Goal: Navigation & Orientation: Find specific page/section

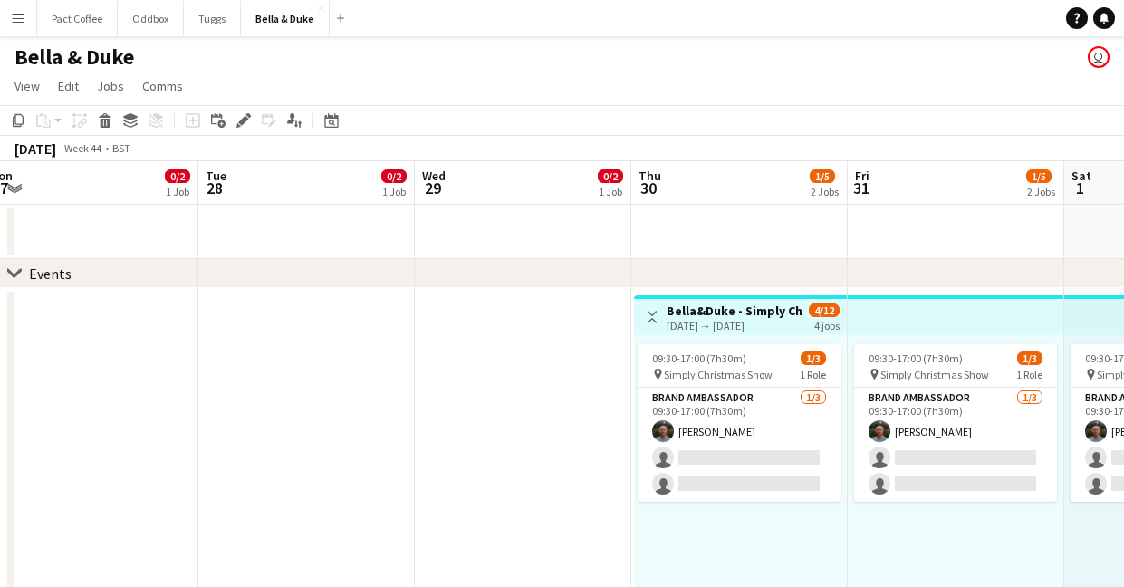
click at [16, 15] on app-icon "Menu" at bounding box center [18, 18] width 14 height 14
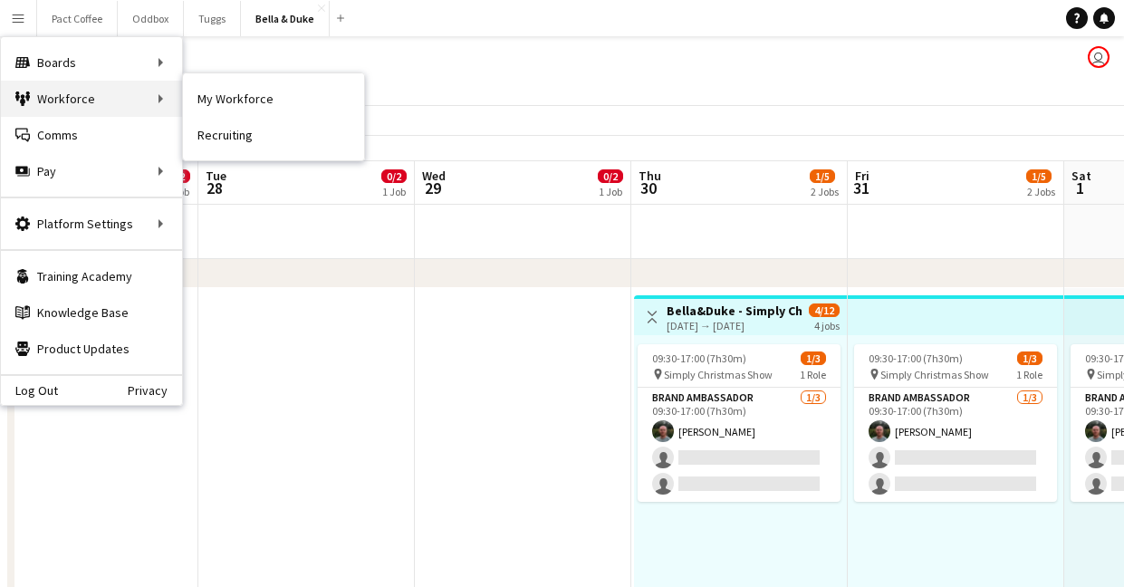
click at [43, 101] on div "Workforce Workforce" at bounding box center [91, 99] width 181 height 36
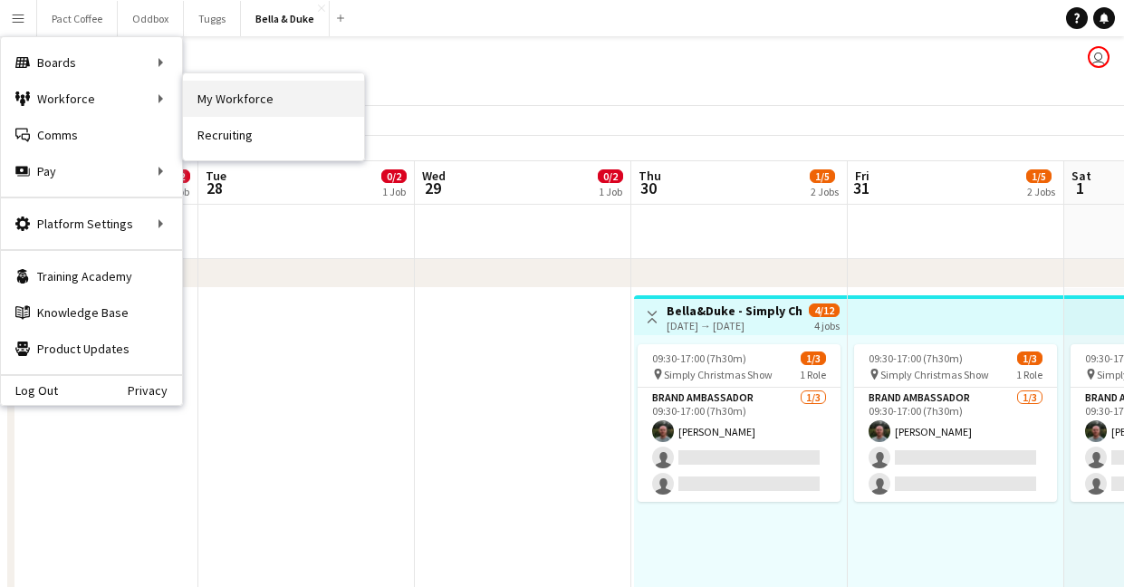
click at [235, 83] on link "My Workforce" at bounding box center [273, 99] width 181 height 36
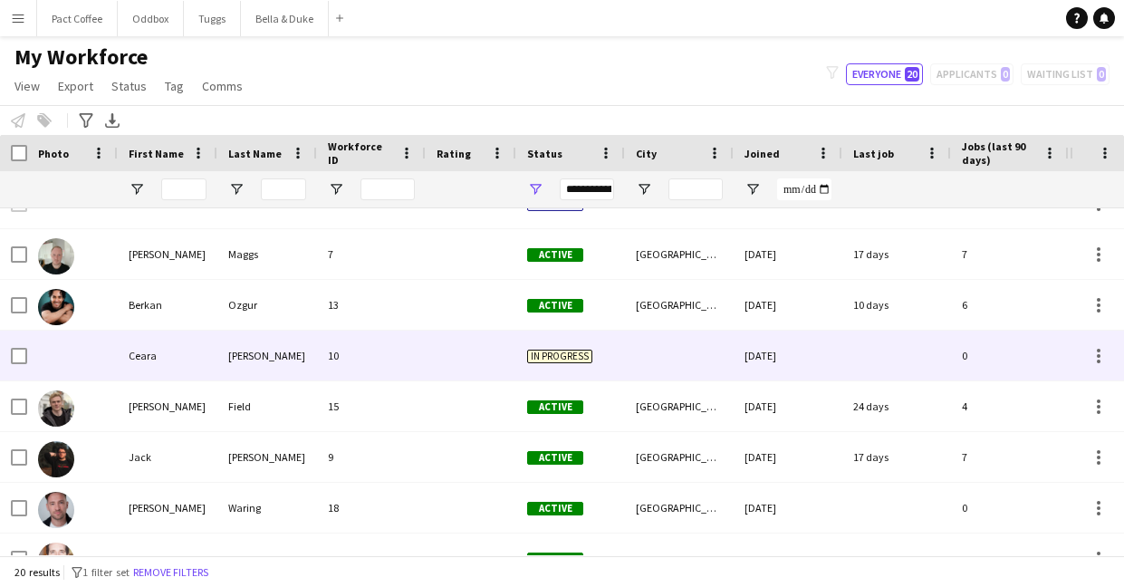
scroll to position [14, 0]
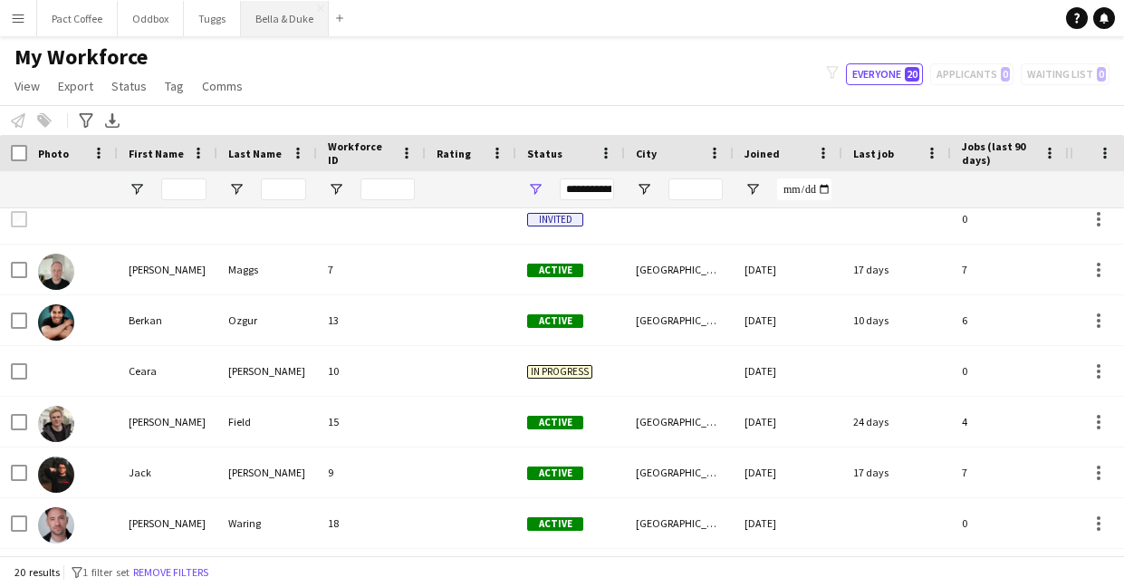
click at [266, 33] on button "Bella & Duke Close" at bounding box center [285, 18] width 88 height 35
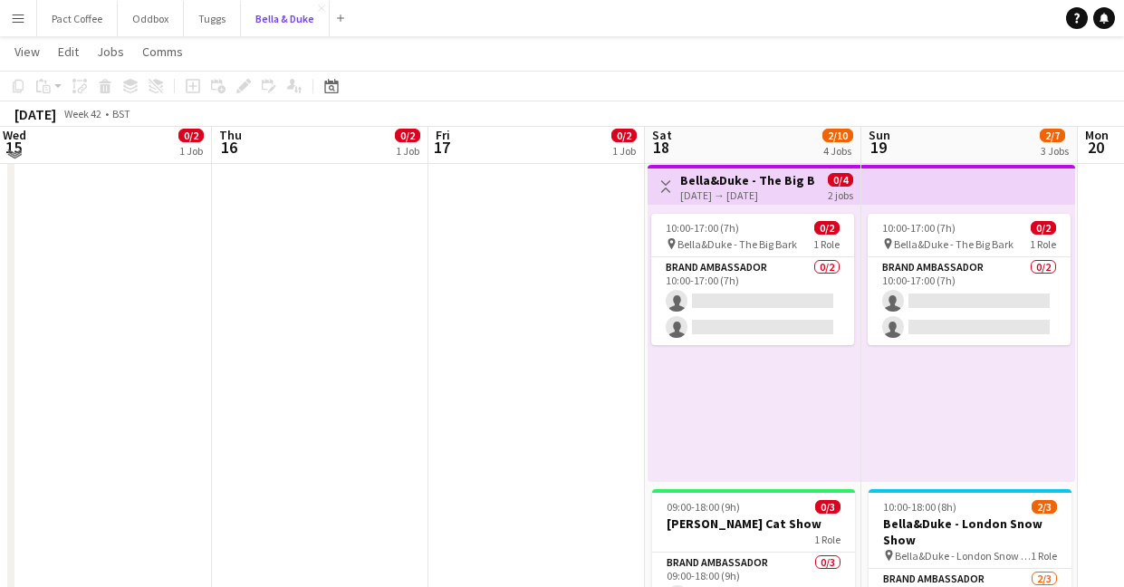
scroll to position [121, 0]
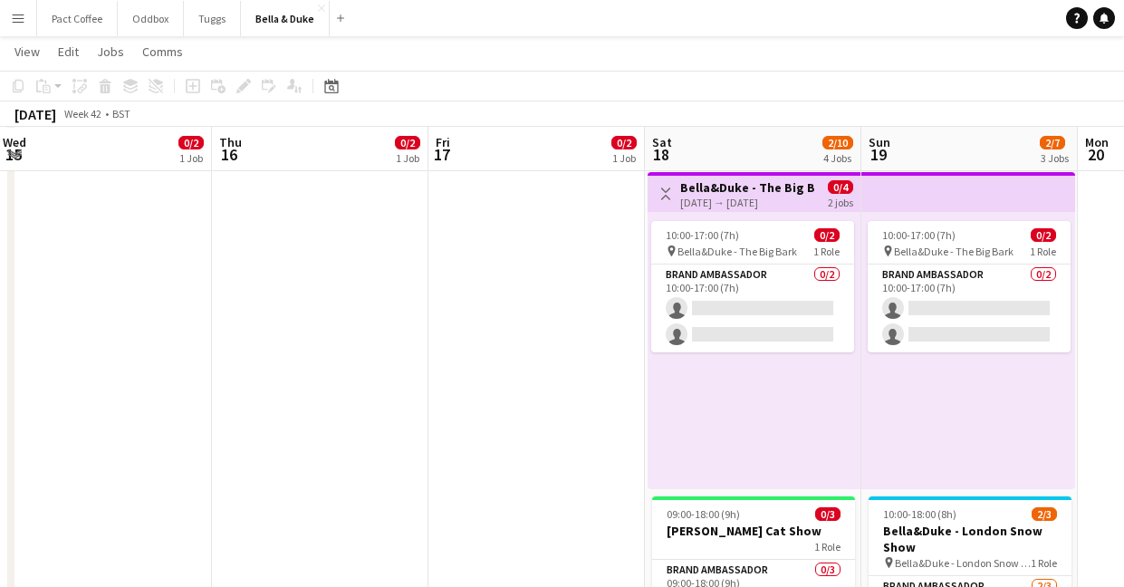
click at [21, 34] on button "Menu" at bounding box center [18, 18] width 36 height 36
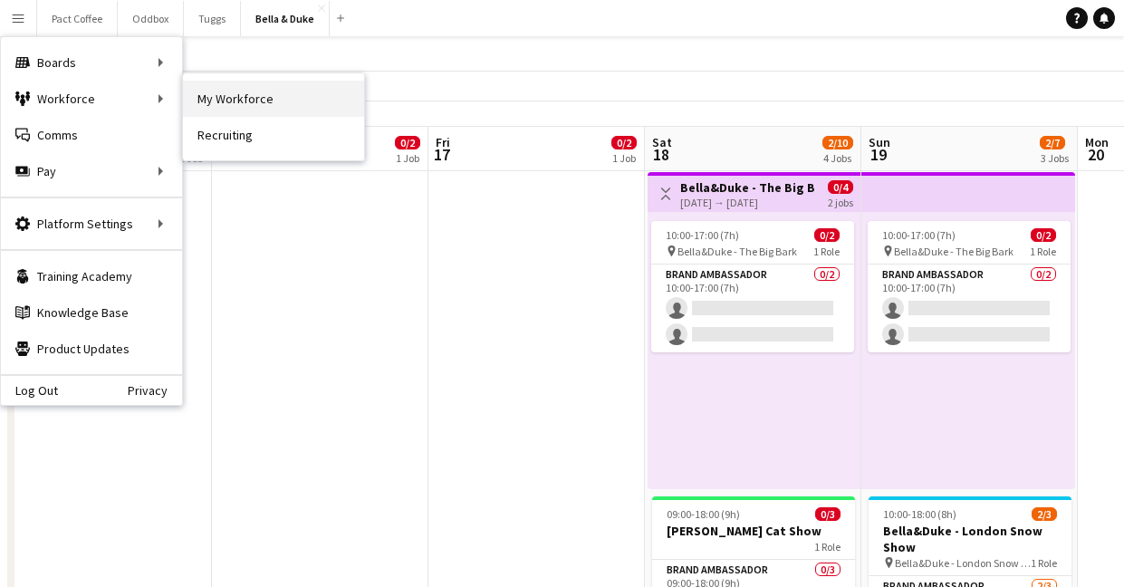
click at [213, 106] on link "My Workforce" at bounding box center [273, 99] width 181 height 36
